Goal: Transaction & Acquisition: Obtain resource

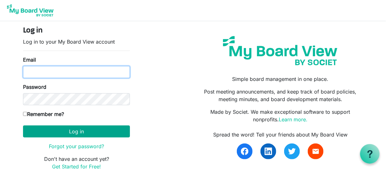
type input "dave.ernest@hpmatty.com"
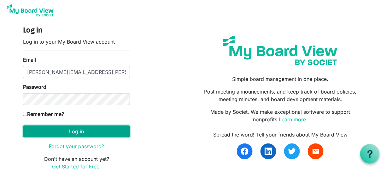
click at [66, 130] on button "Log in" at bounding box center [76, 131] width 107 height 12
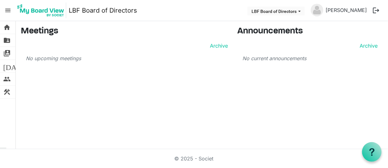
click at [378, 9] on button "logout" at bounding box center [376, 10] width 13 height 13
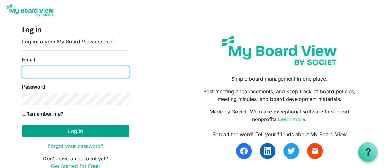
type input "dave.ernest@hpmatty.com"
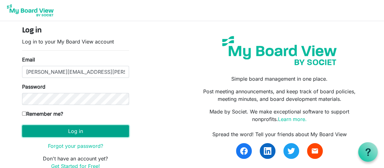
click at [99, 132] on button "Log in" at bounding box center [75, 131] width 107 height 12
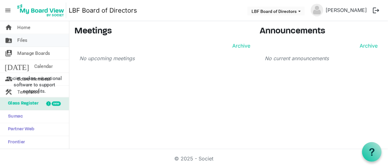
click at [24, 43] on span "Files" at bounding box center [22, 40] width 10 height 13
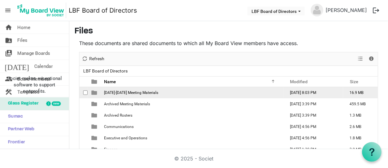
click at [146, 92] on span "[DATE]-[DATE] Meeting Materials" at bounding box center [131, 93] width 54 height 4
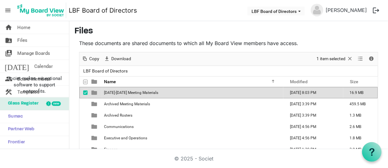
click at [146, 92] on span "[DATE]-[DATE] Meeting Materials" at bounding box center [131, 93] width 54 height 4
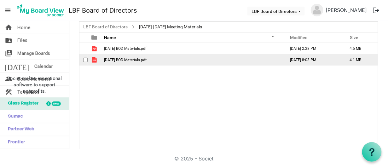
click at [123, 63] on td "[DATE] BOD Materials.pdf" at bounding box center [192, 59] width 181 height 11
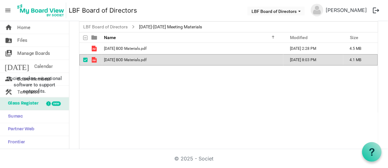
click at [123, 63] on td "[DATE] BOD Materials.pdf" at bounding box center [192, 59] width 181 height 11
